Goal: Task Accomplishment & Management: Use online tool/utility

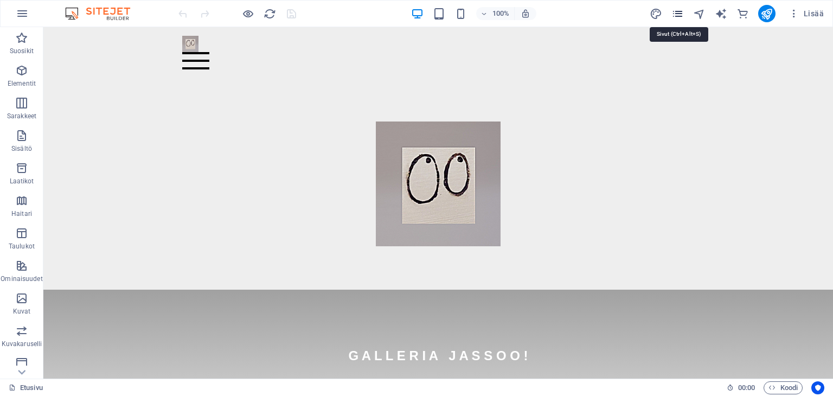
click at [677, 15] on icon "pages" at bounding box center [677, 14] width 12 height 12
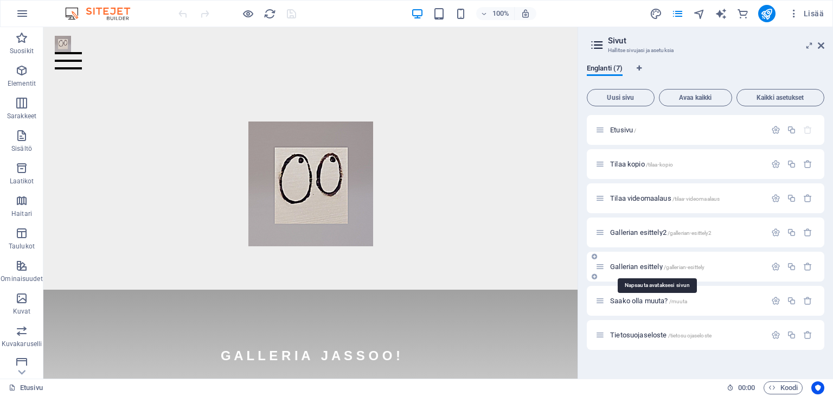
click at [642, 267] on span "Gallerian esittely /gallerian-esittely" at bounding box center [657, 266] width 94 height 8
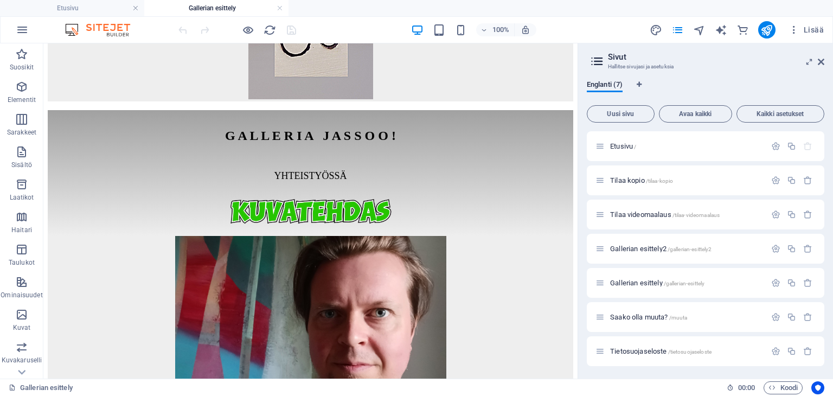
scroll to position [862, 0]
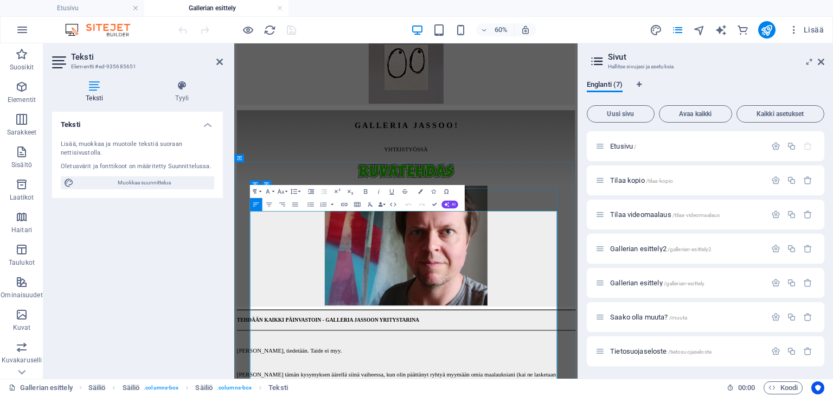
scroll to position [524, 0]
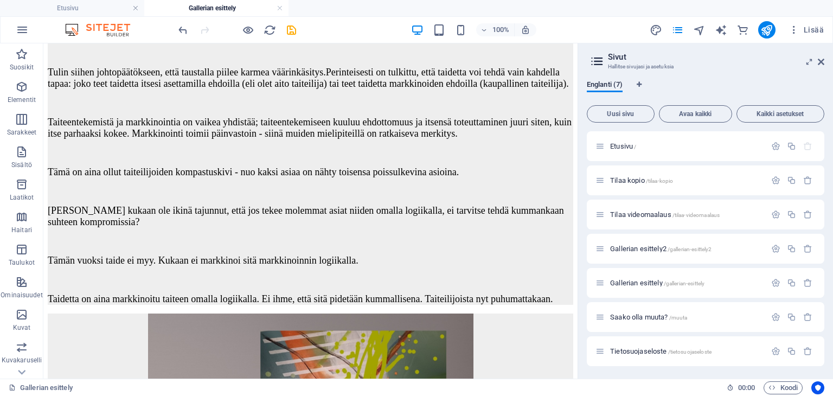
scroll to position [1407, 0]
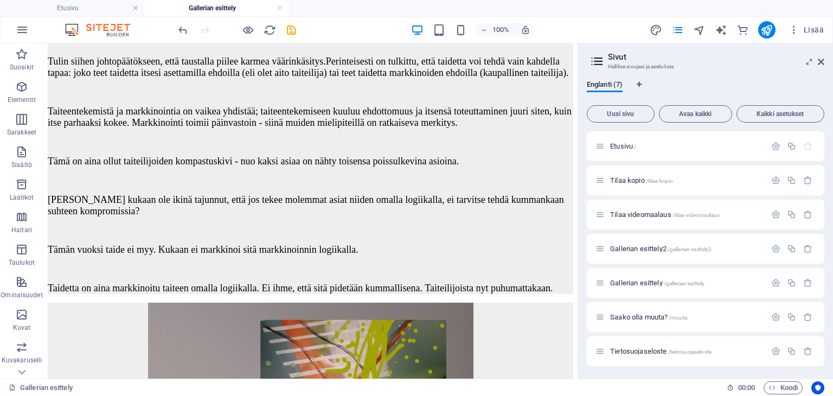
drag, startPoint x: 575, startPoint y: 163, endPoint x: 624, endPoint y: 232, distance: 84.7
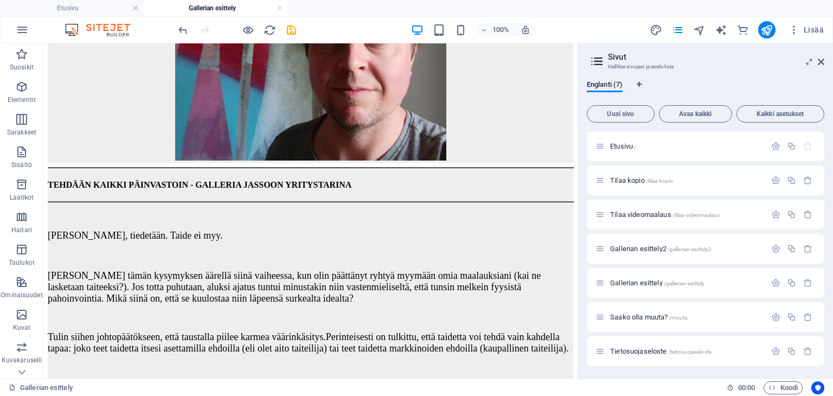
scroll to position [0, 0]
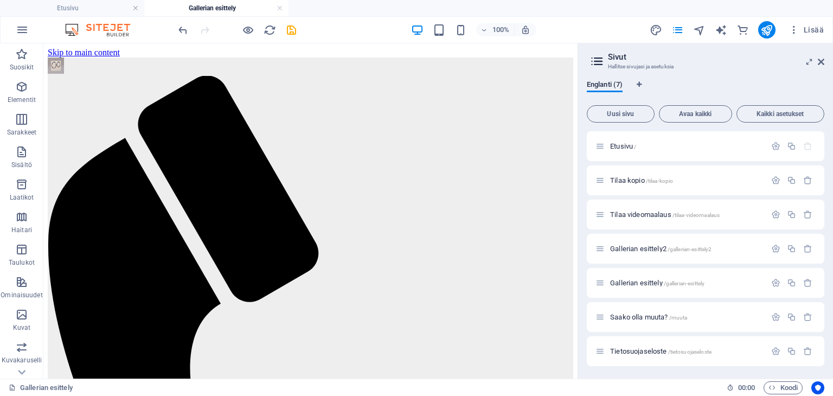
drag, startPoint x: 573, startPoint y: 179, endPoint x: 589, endPoint y: 75, distance: 105.2
click at [92, 12] on h4 "Etusivu" at bounding box center [72, 8] width 144 height 12
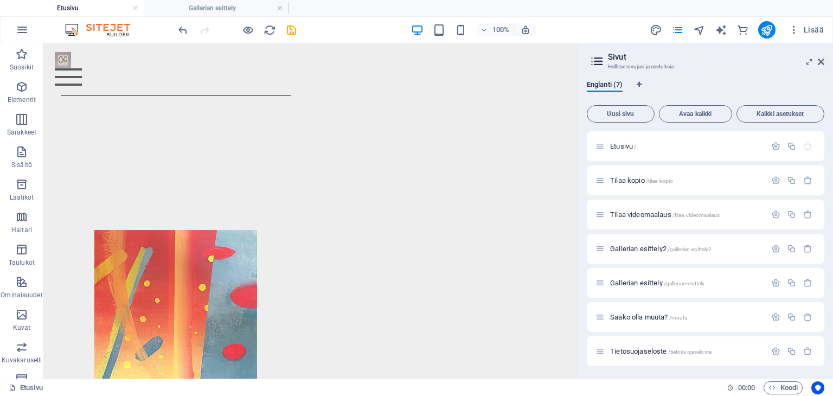
scroll to position [1178, 0]
drag, startPoint x: 571, startPoint y: 70, endPoint x: 634, endPoint y: 326, distance: 264.0
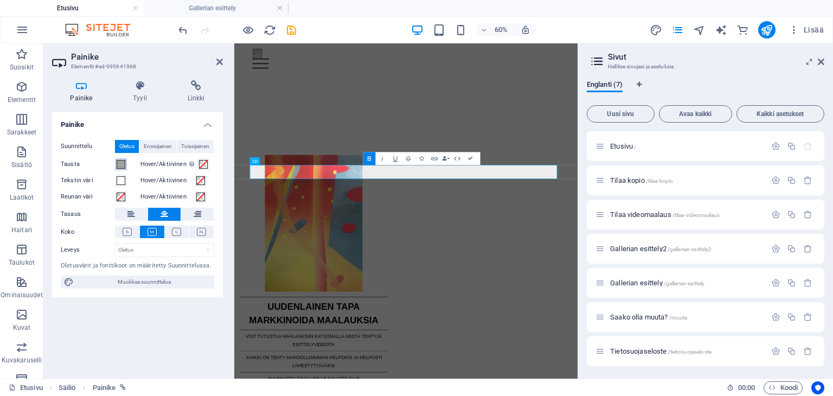
click at [120, 163] on span at bounding box center [121, 164] width 9 height 9
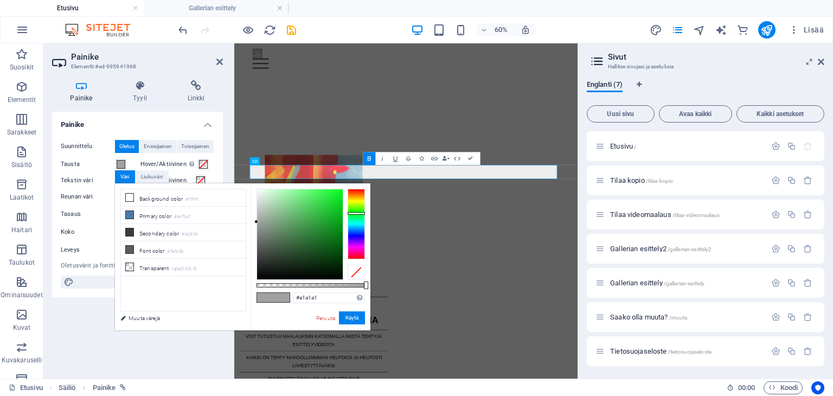
click at [356, 213] on div at bounding box center [355, 224] width 17 height 70
click at [356, 208] on div at bounding box center [355, 224] width 17 height 70
click at [356, 214] on div at bounding box center [355, 224] width 17 height 70
click at [356, 217] on div at bounding box center [355, 224] width 17 height 70
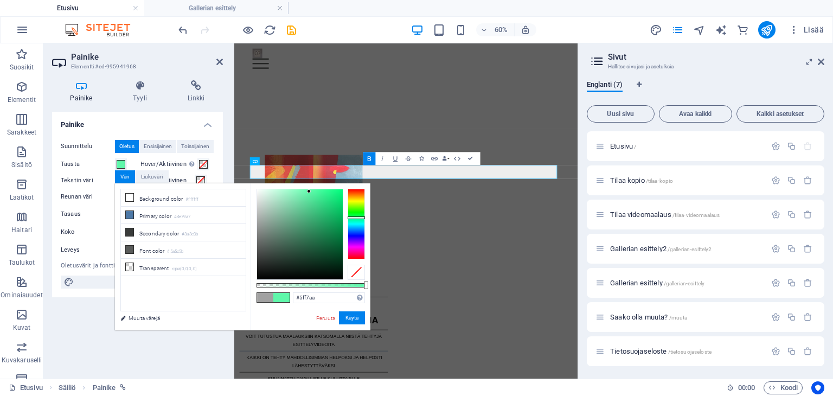
type input "#5cf7a8"
drag, startPoint x: 255, startPoint y: 221, endPoint x: 310, endPoint y: 191, distance: 62.1
click at [310, 191] on div at bounding box center [310, 191] width 4 height 4
click at [353, 317] on button "Käytä" at bounding box center [352, 317] width 26 height 13
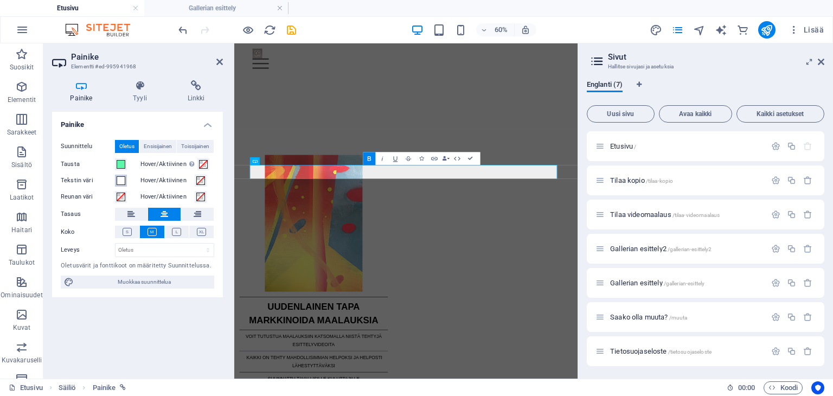
click at [119, 183] on span at bounding box center [121, 180] width 9 height 9
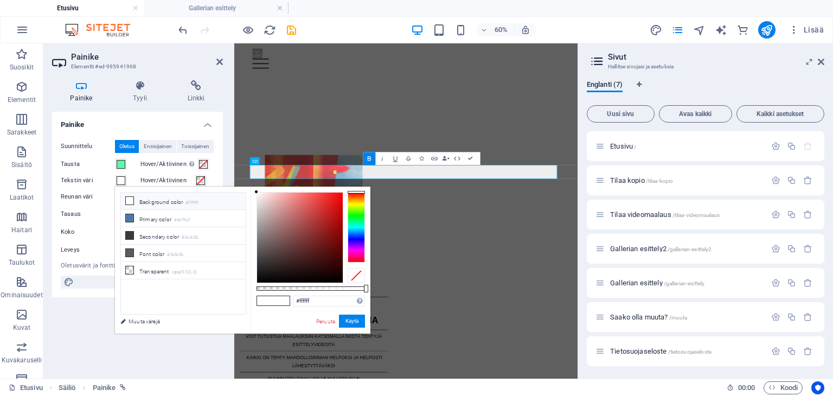
type input "#000000"
click at [278, 282] on div at bounding box center [299, 237] width 87 height 91
click at [345, 320] on button "Käytä" at bounding box center [352, 320] width 26 height 13
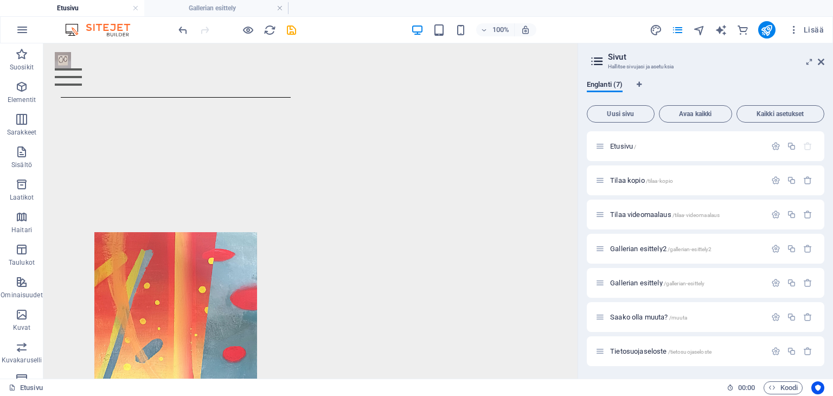
scroll to position [1202, 0]
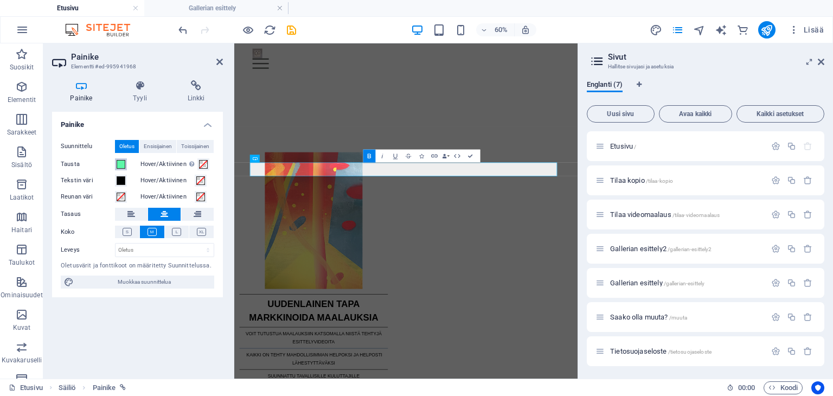
click at [120, 164] on span at bounding box center [121, 164] width 9 height 9
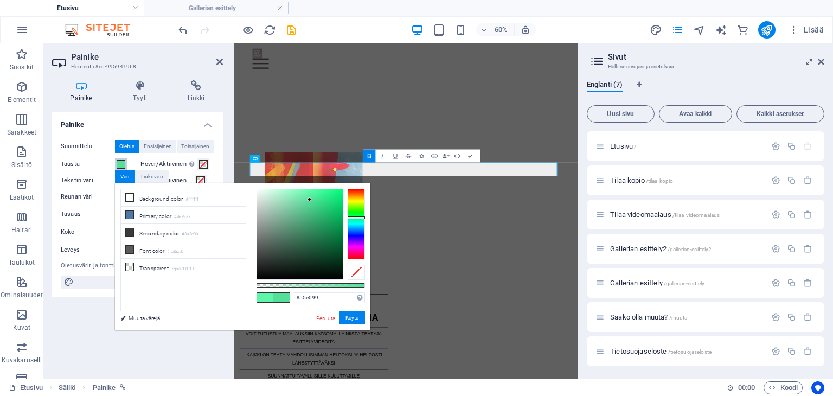
type input "#56e19a"
drag, startPoint x: 308, startPoint y: 191, endPoint x: 309, endPoint y: 199, distance: 8.2
click at [309, 199] on div at bounding box center [309, 199] width 4 height 4
click at [356, 316] on button "Käytä" at bounding box center [352, 317] width 26 height 13
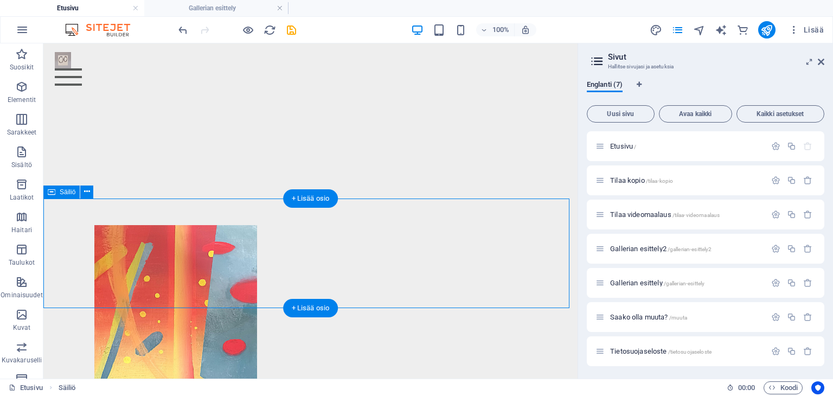
drag, startPoint x: 568, startPoint y: 283, endPoint x: 566, endPoint y: 266, distance: 16.9
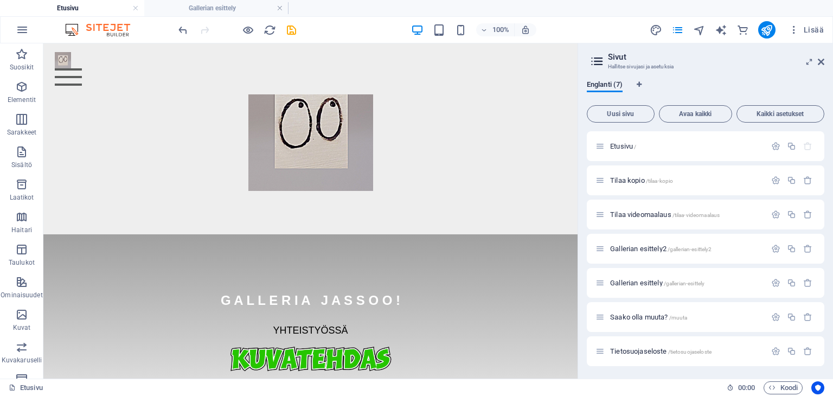
scroll to position [0, 0]
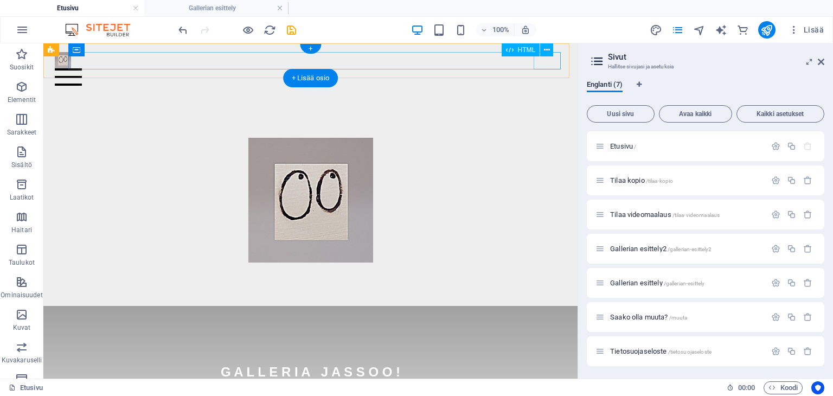
click at [551, 68] on div "Menu" at bounding box center [311, 76] width 512 height 17
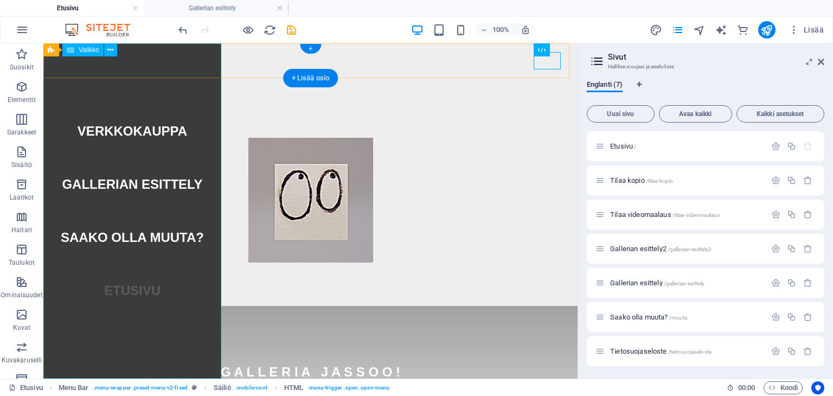
click at [148, 128] on nav "Verkkokauppa Gallerian esittely Saako olla muuta? [GEOGRAPHIC_DATA]" at bounding box center [132, 210] width 178 height 335
click at [137, 122] on nav "Verkkokauppa Gallerian esittely Saako olla muuta? [GEOGRAPHIC_DATA]" at bounding box center [132, 210] width 178 height 335
click at [553, 68] on div "Menu" at bounding box center [311, 76] width 512 height 17
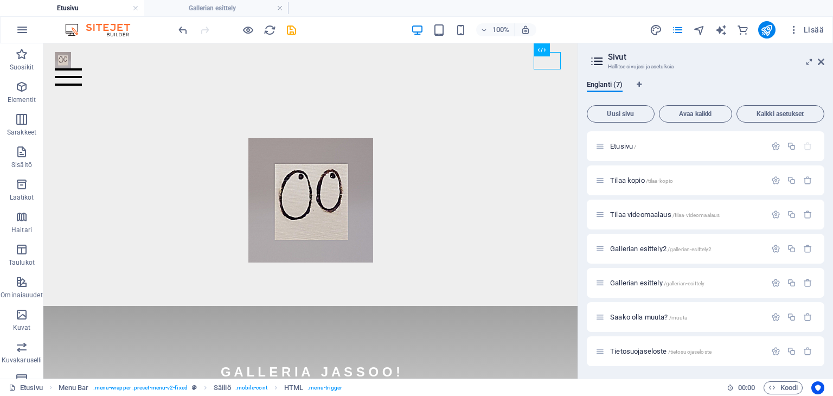
drag, startPoint x: 572, startPoint y: 72, endPoint x: 640, endPoint y: 91, distance: 70.2
click at [763, 31] on icon "publish" at bounding box center [766, 30] width 12 height 12
